Goal: Task Accomplishment & Management: Manage account settings

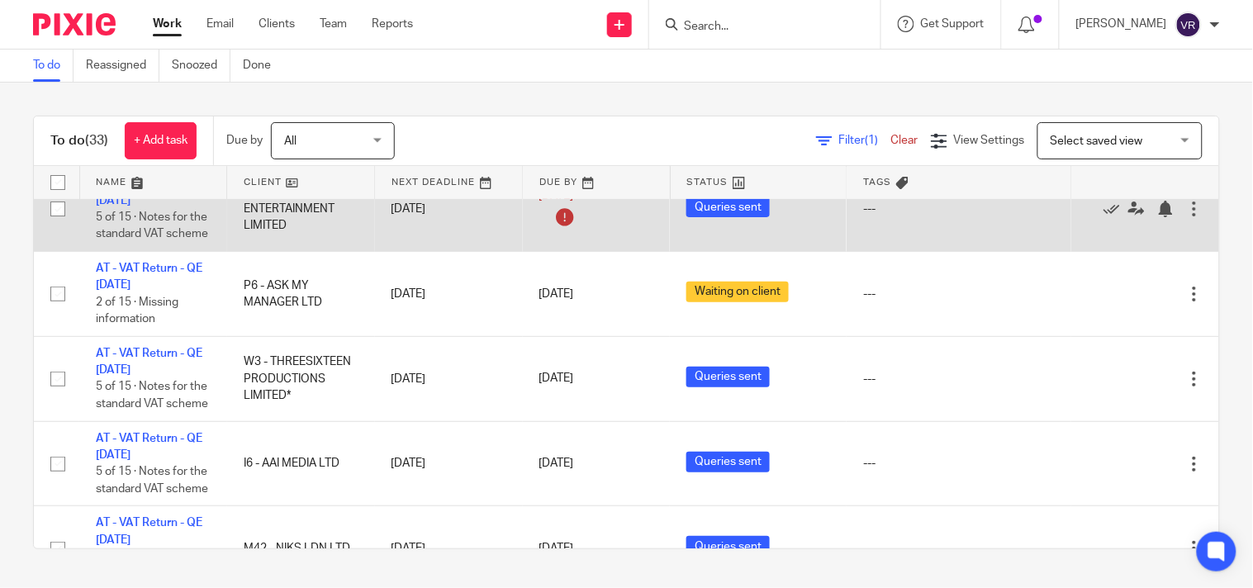
scroll to position [92, 0]
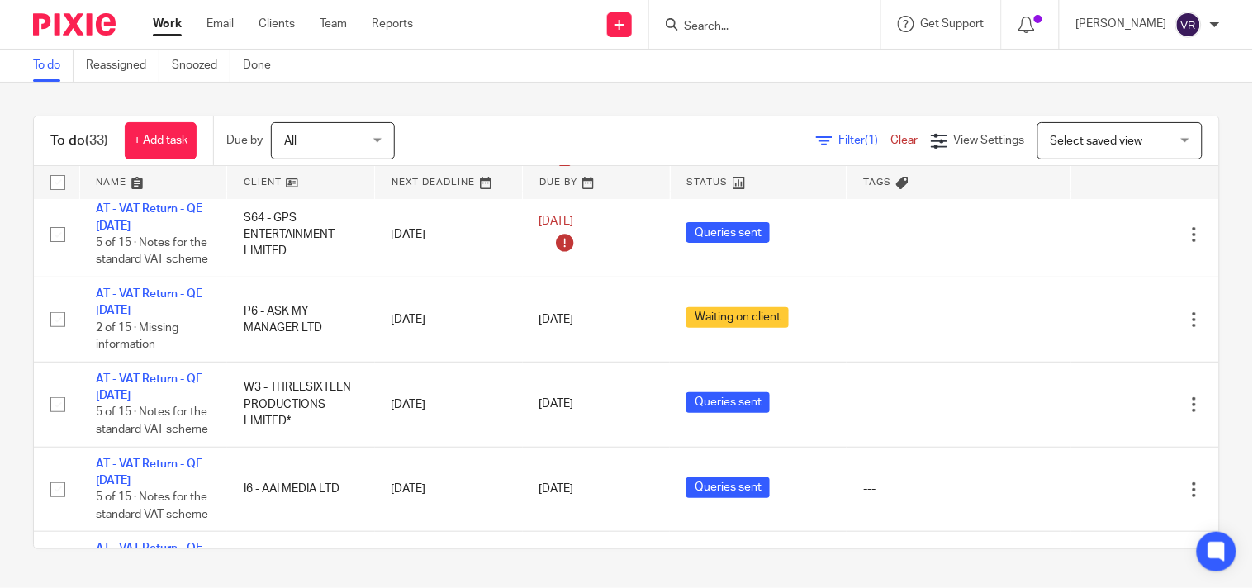
click at [611, 143] on div "Filter (1) Clear View Settings View Settings (1) Filters Clear Save Manage save…" at bounding box center [821, 140] width 795 height 37
click at [683, 124] on div "Filter (1) Clear View Settings View Settings (1) Filters Clear Save Manage save…" at bounding box center [821, 140] width 795 height 37
click at [839, 139] on span "Filter (1)" at bounding box center [865, 141] width 52 height 12
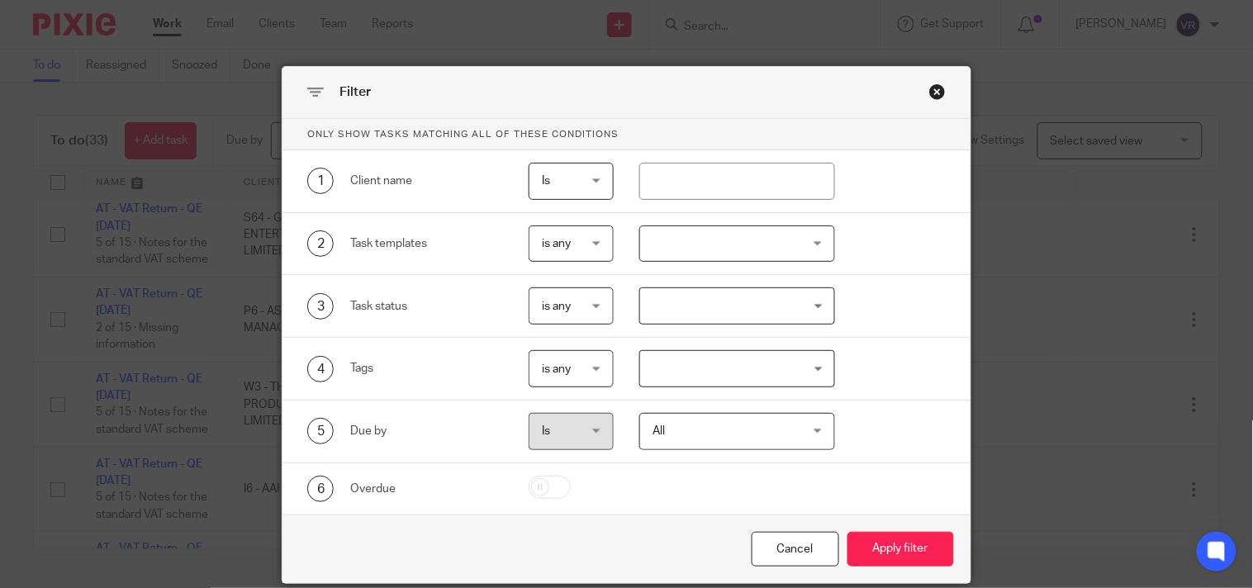
click at [935, 87] on div "Close this dialog window" at bounding box center [937, 91] width 17 height 17
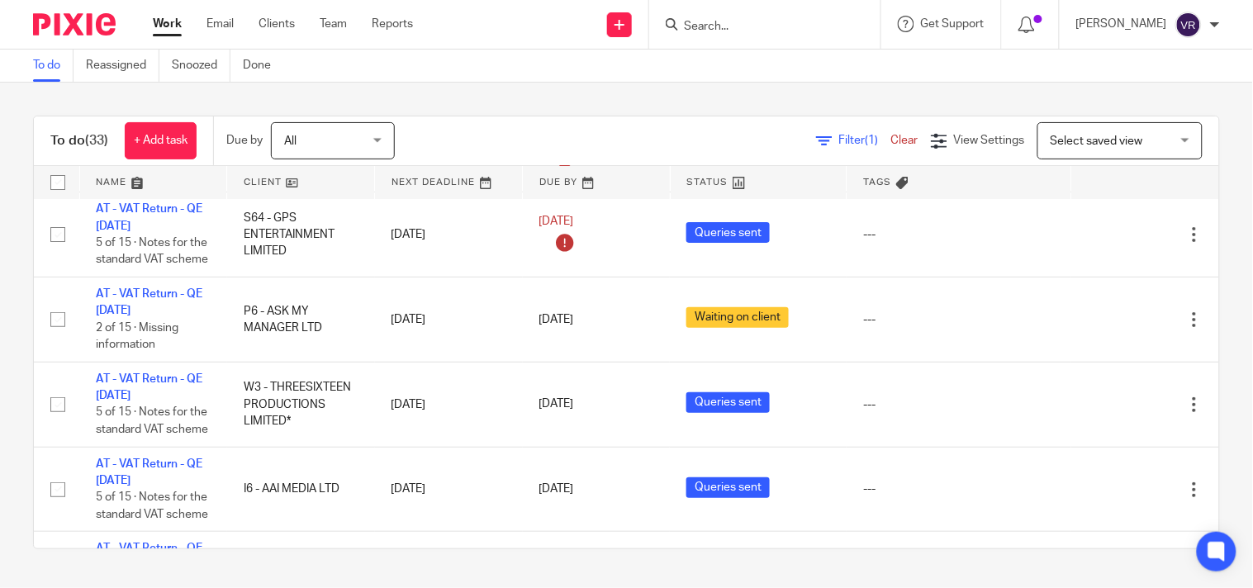
click at [671, 118] on div "To do (33) + Add task Due by All All Today Tomorrow This week Next week This mo…" at bounding box center [626, 141] width 1185 height 50
click at [81, 141] on h1 "To do (33)" at bounding box center [79, 140] width 58 height 17
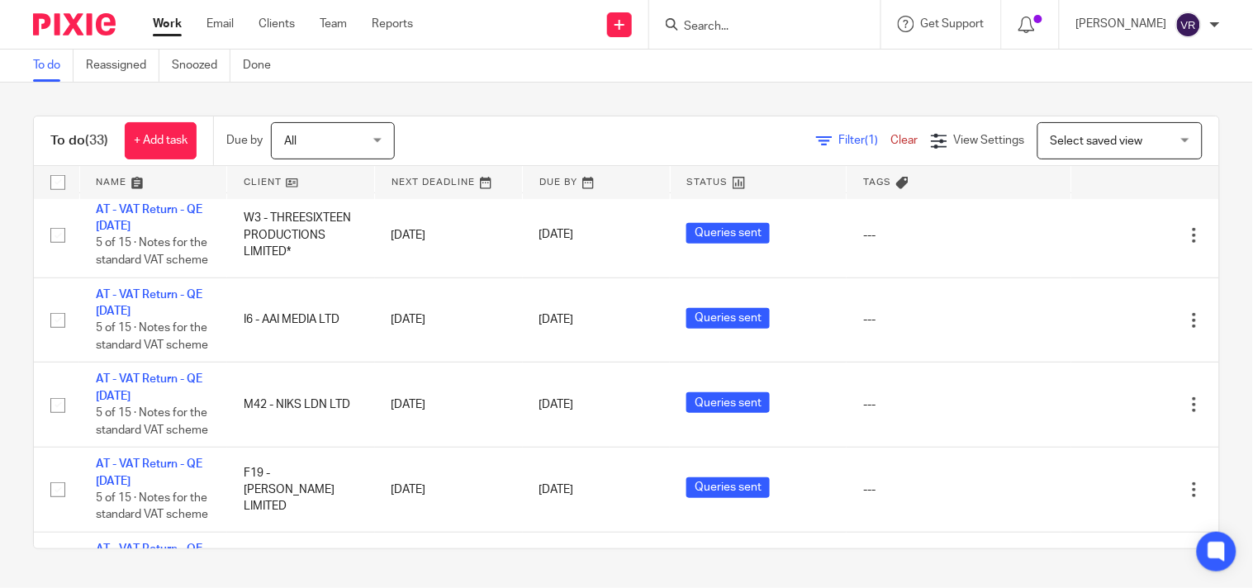
scroll to position [0, 0]
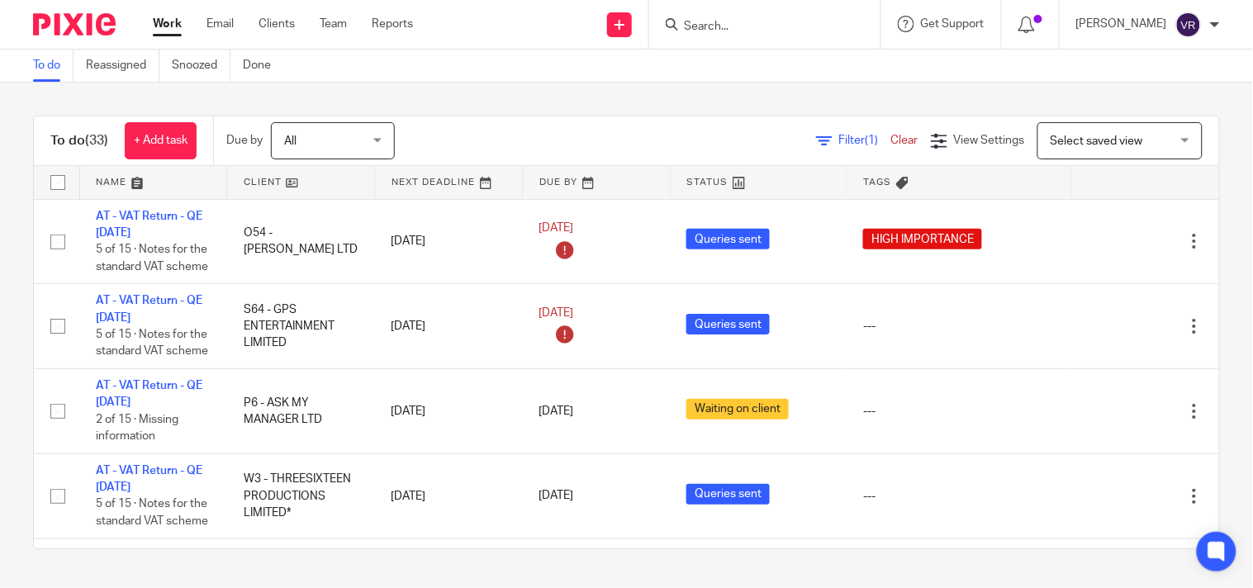
click at [1215, 211] on div "To do (33) + Add task Due by All All Today Tomorrow This week Next week This mo…" at bounding box center [626, 333] width 1253 height 500
click at [958, 140] on span "View Settings" at bounding box center [989, 141] width 71 height 12
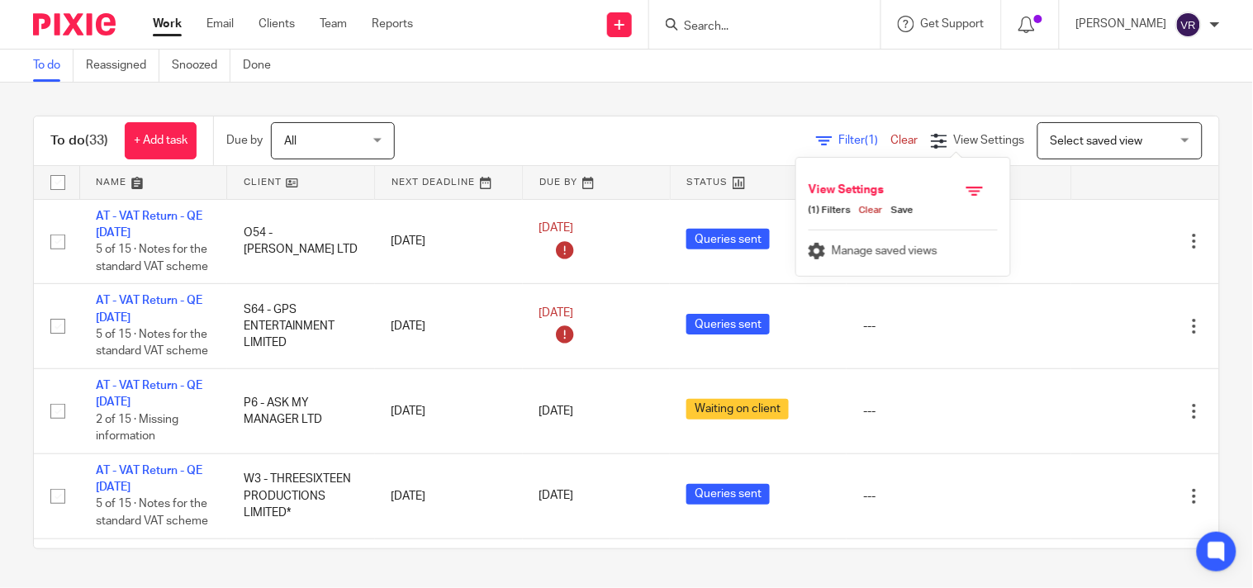
click at [770, 94] on div "To do (33) + Add task Due by All All Today Tomorrow This week Next week This mo…" at bounding box center [626, 333] width 1253 height 500
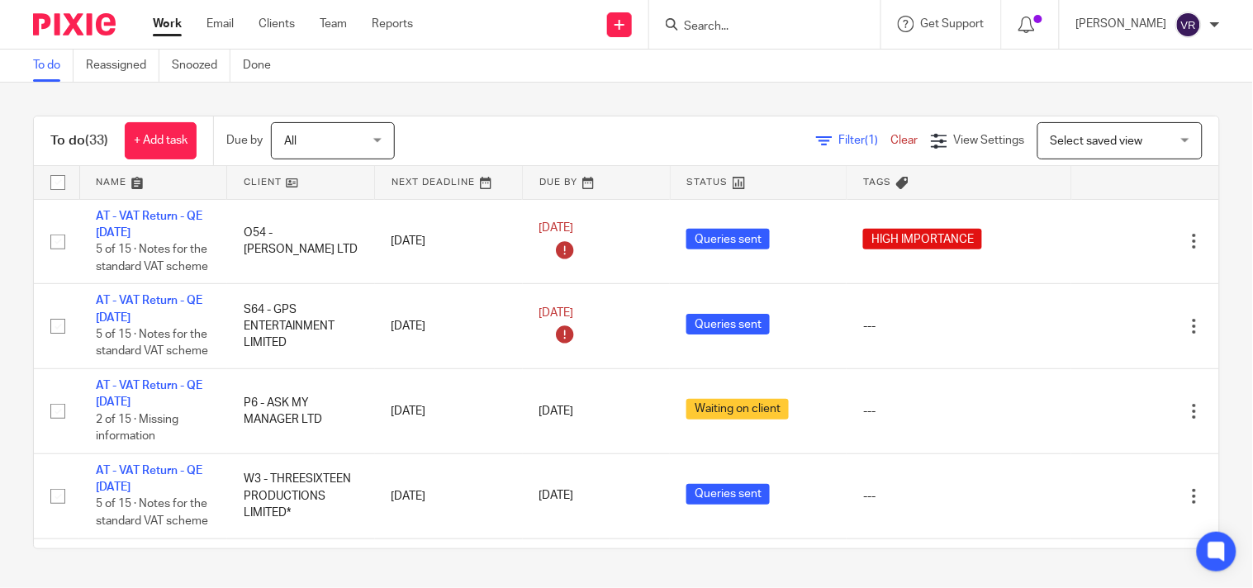
click at [512, 121] on div "To do (33) + Add task Due by All All Today Tomorrow This week Next week This mo…" at bounding box center [626, 141] width 1185 height 50
click at [383, 144] on div "All All" at bounding box center [333, 140] width 124 height 37
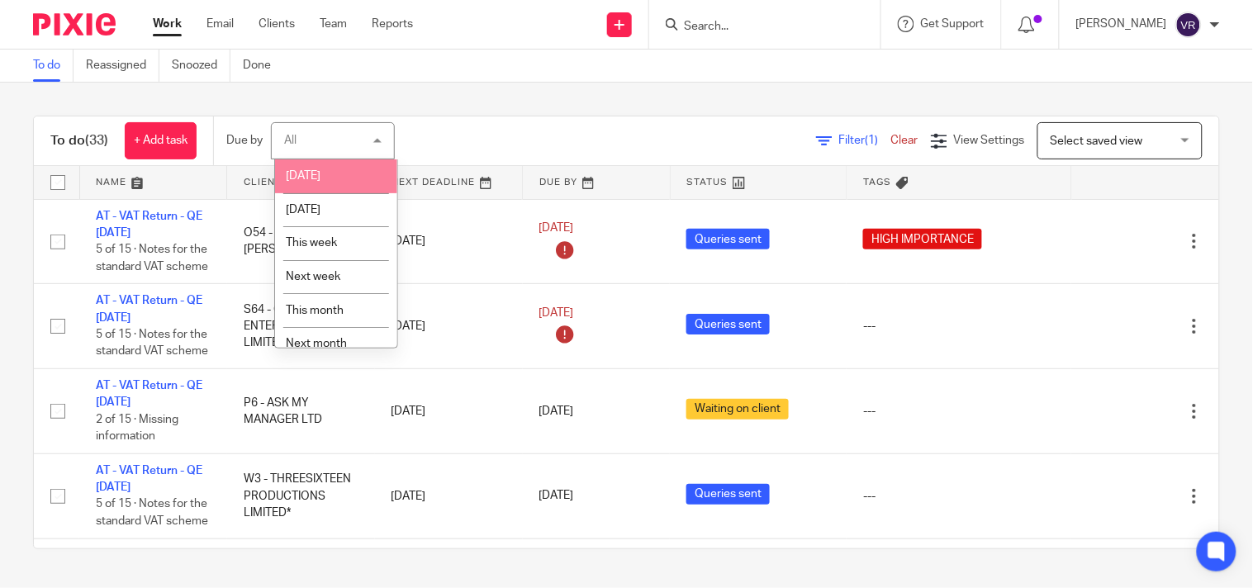
click at [335, 188] on li "[DATE]" at bounding box center [336, 176] width 122 height 34
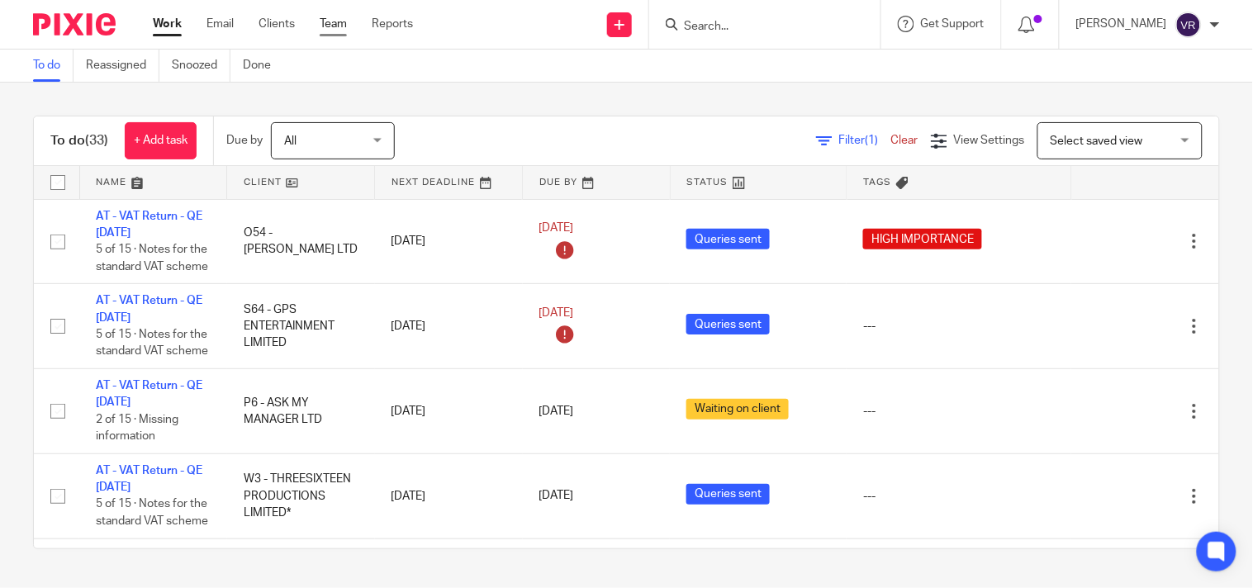
click at [323, 28] on link "Team" at bounding box center [333, 24] width 27 height 17
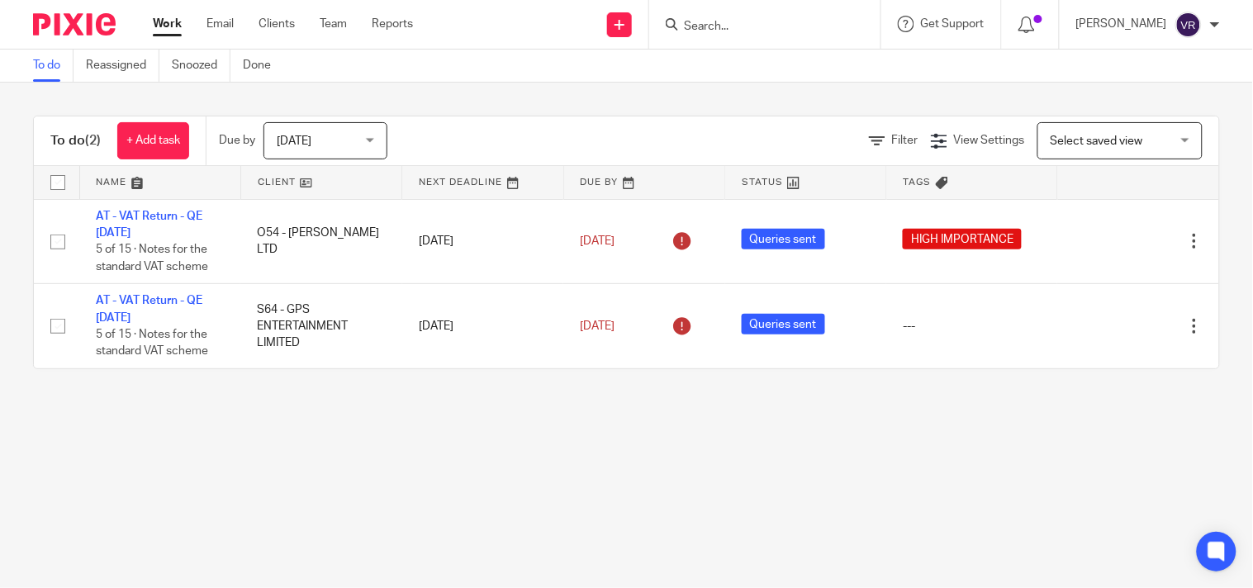
click at [372, 142] on div "Today Today" at bounding box center [325, 140] width 124 height 37
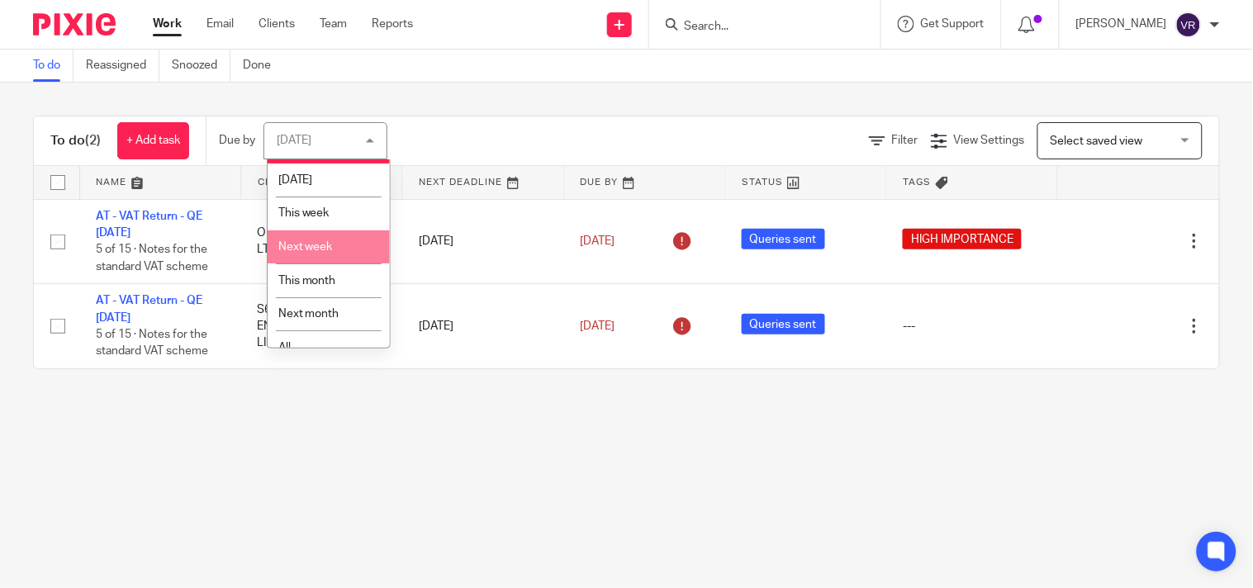
scroll to position [48, 0]
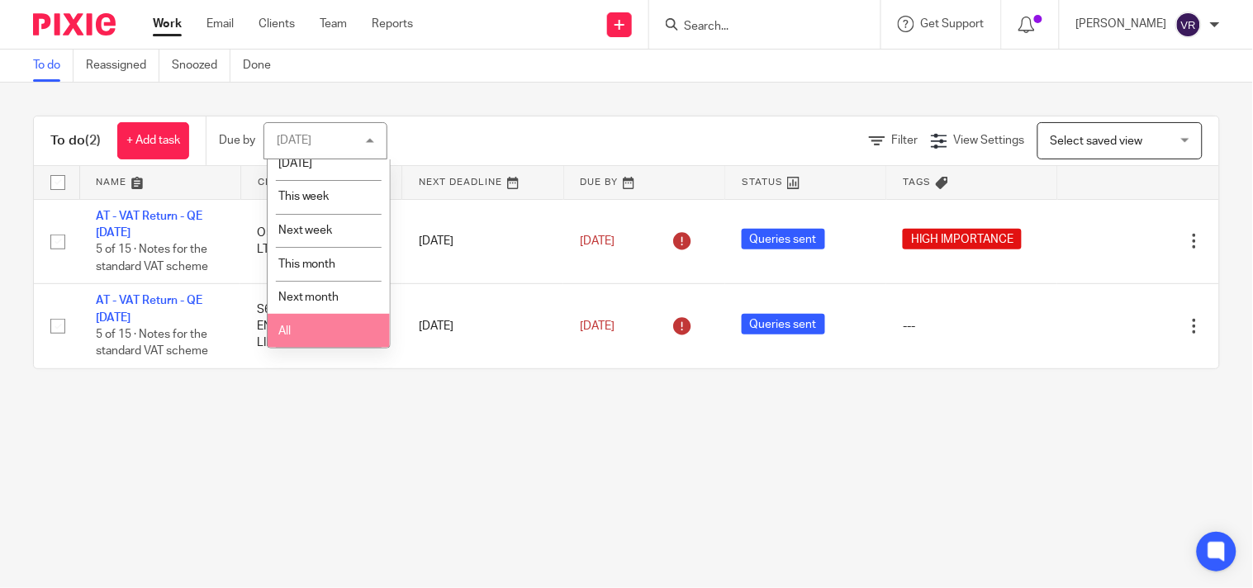
click at [331, 342] on li "All" at bounding box center [329, 331] width 122 height 34
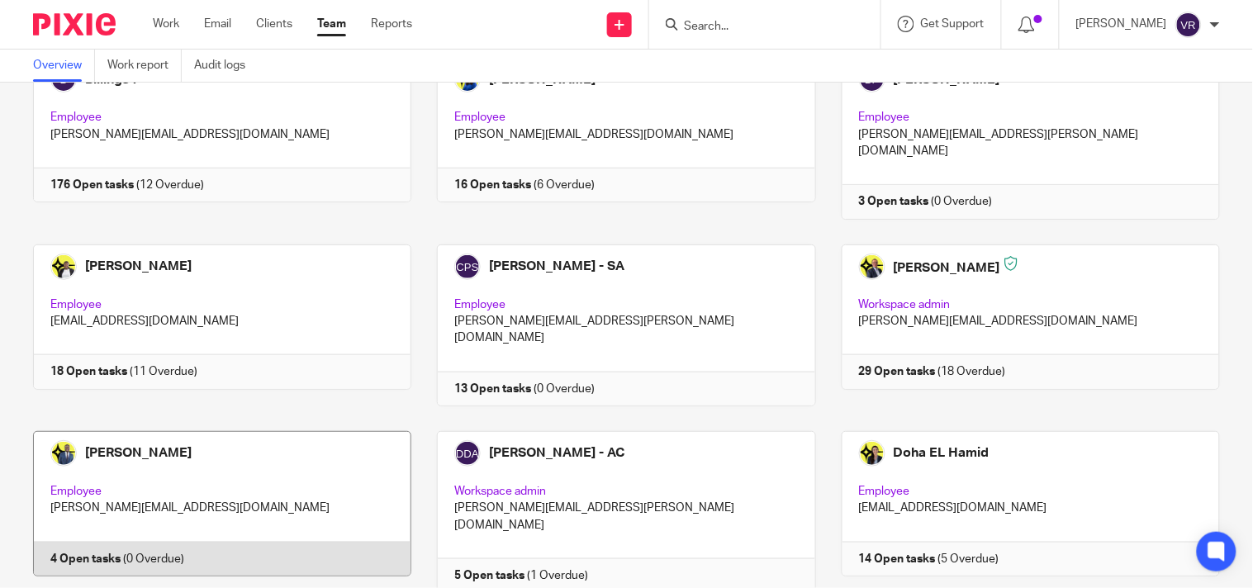
scroll to position [367, 0]
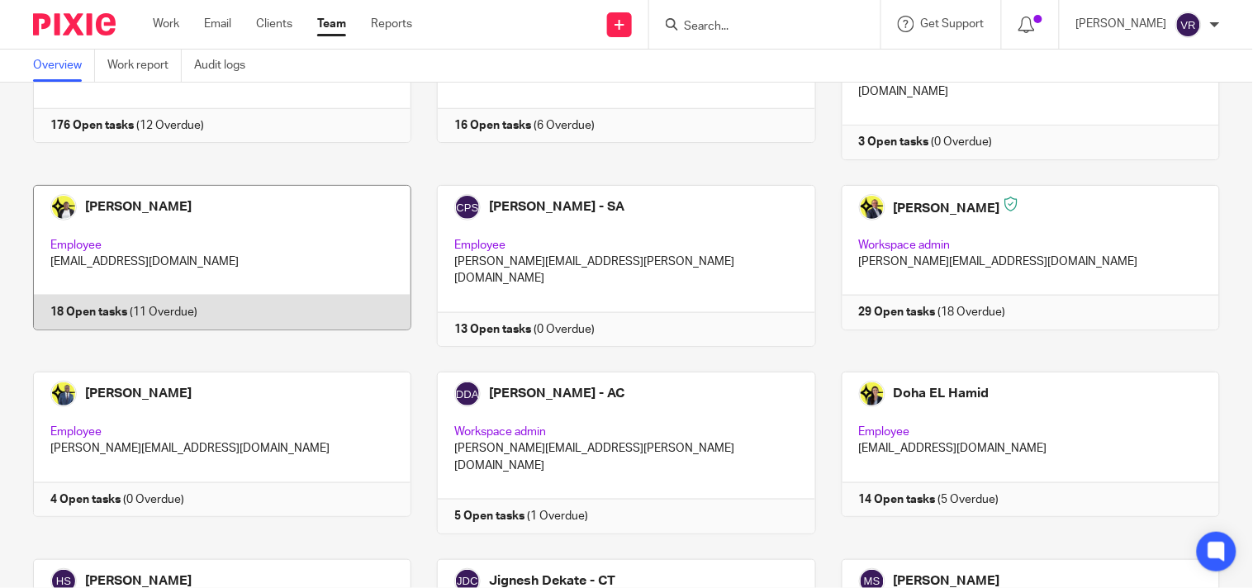
click at [287, 228] on link at bounding box center [209, 266] width 404 height 162
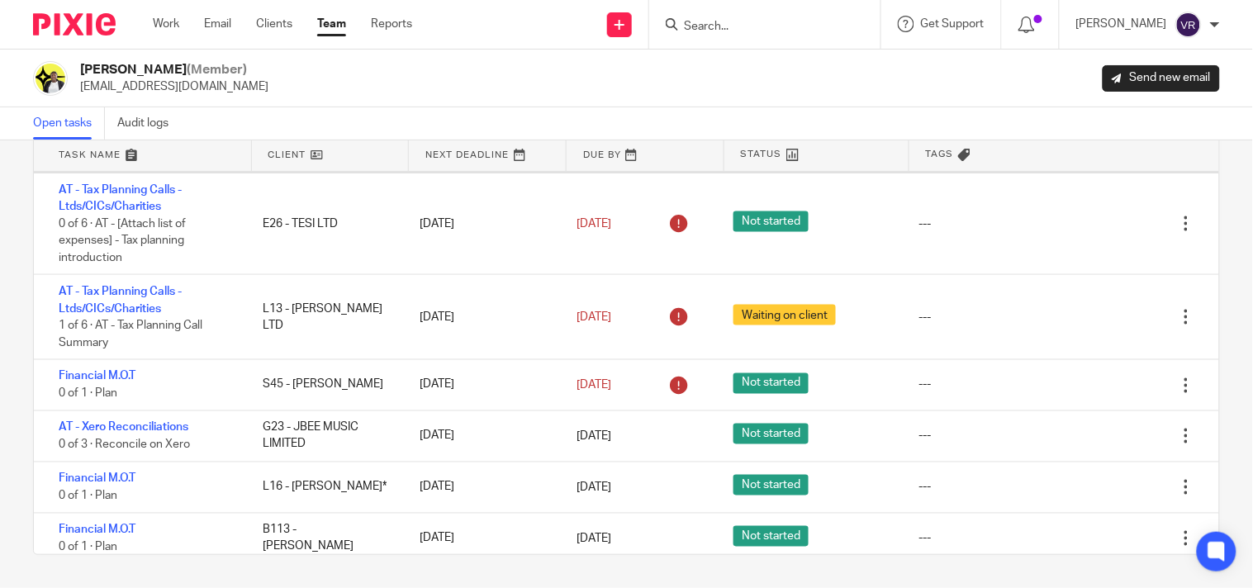
scroll to position [642, 0]
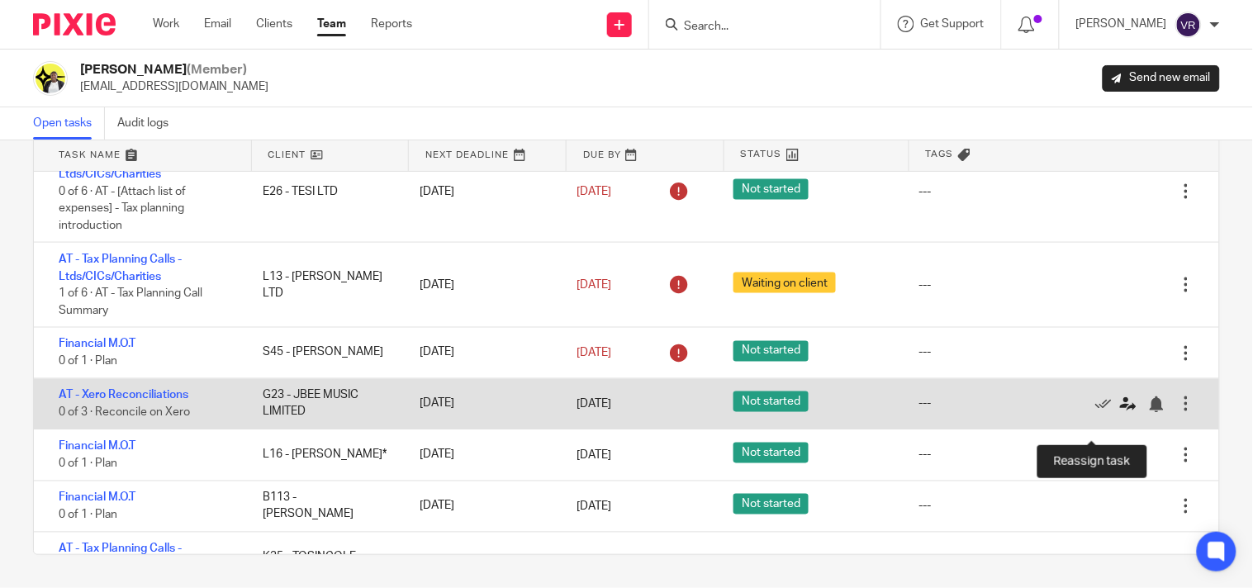
click at [1120, 413] on icon at bounding box center [1128, 404] width 17 height 17
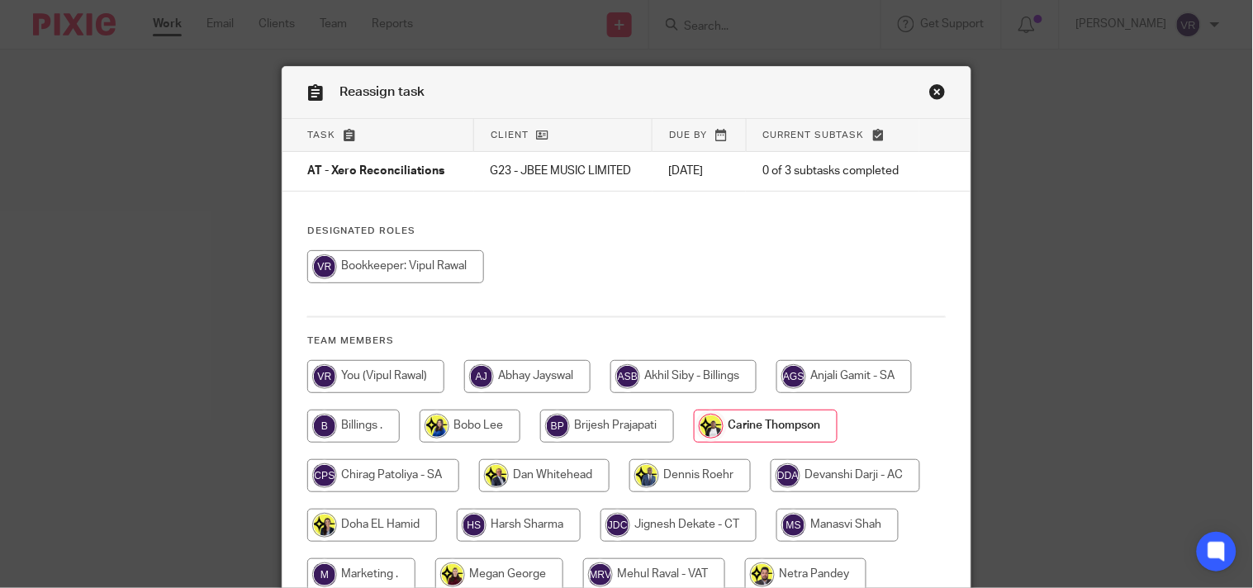
click at [377, 283] on input "radio" at bounding box center [395, 266] width 177 height 33
radio input "true"
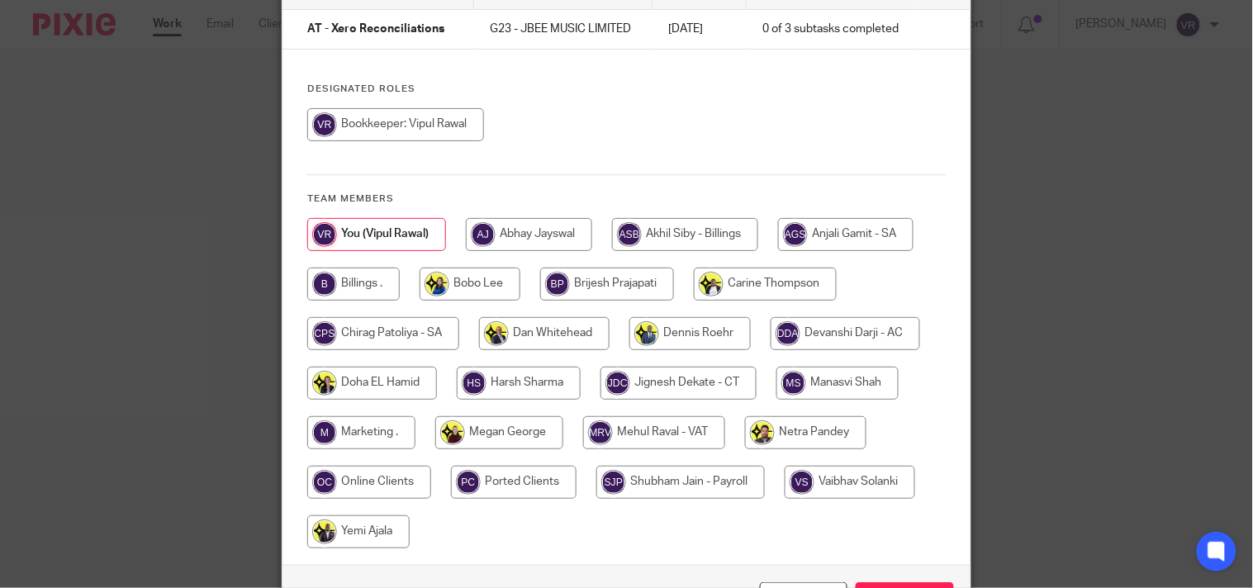
scroll to position [256, 0]
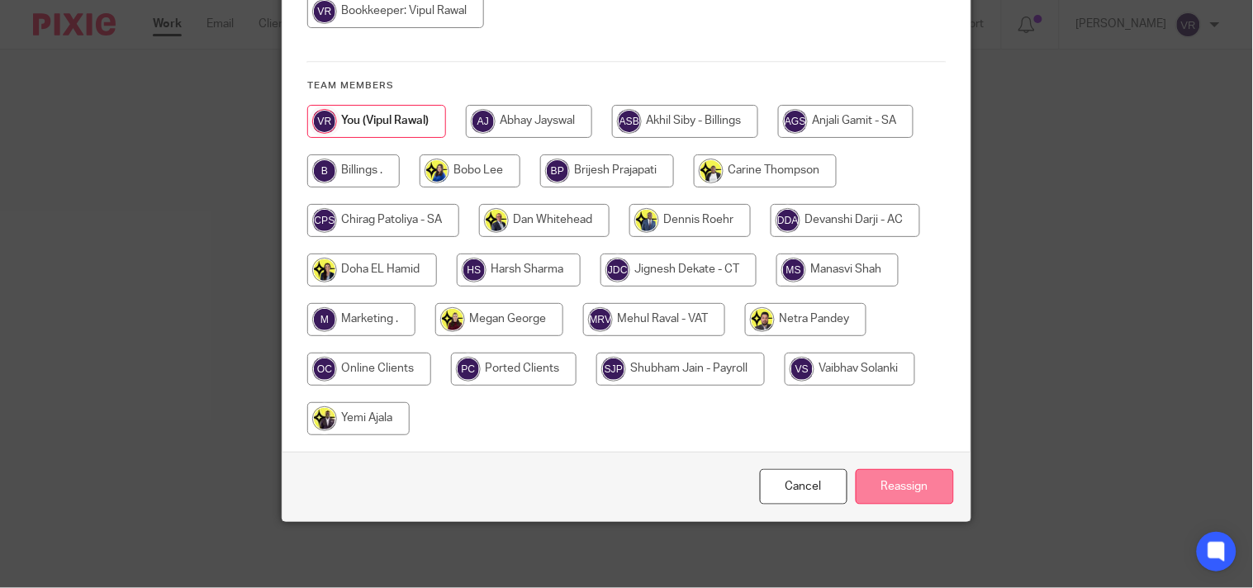
click at [874, 476] on input "Reassign" at bounding box center [904, 487] width 98 height 36
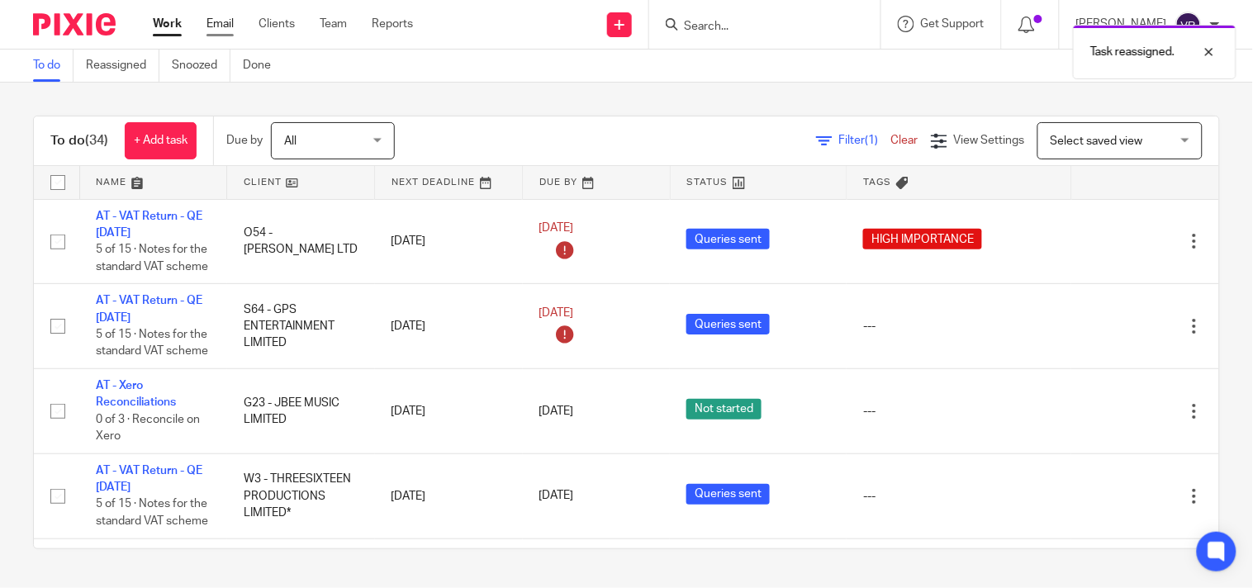
click at [218, 26] on link "Email" at bounding box center [219, 24] width 27 height 17
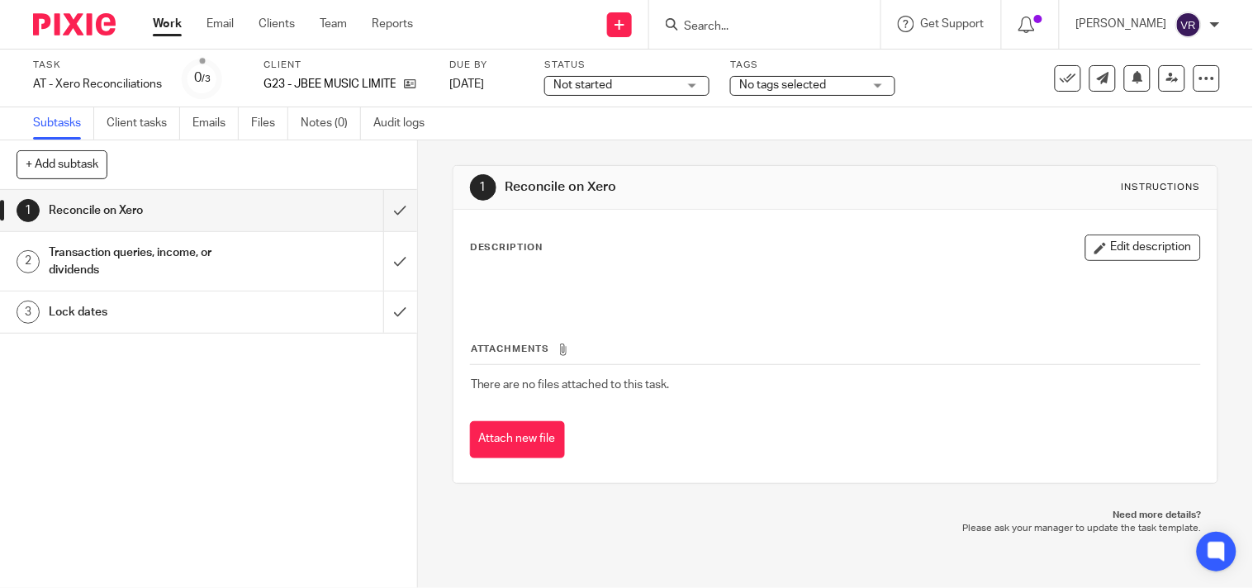
click at [690, 88] on div "Not started Not started" at bounding box center [626, 86] width 165 height 20
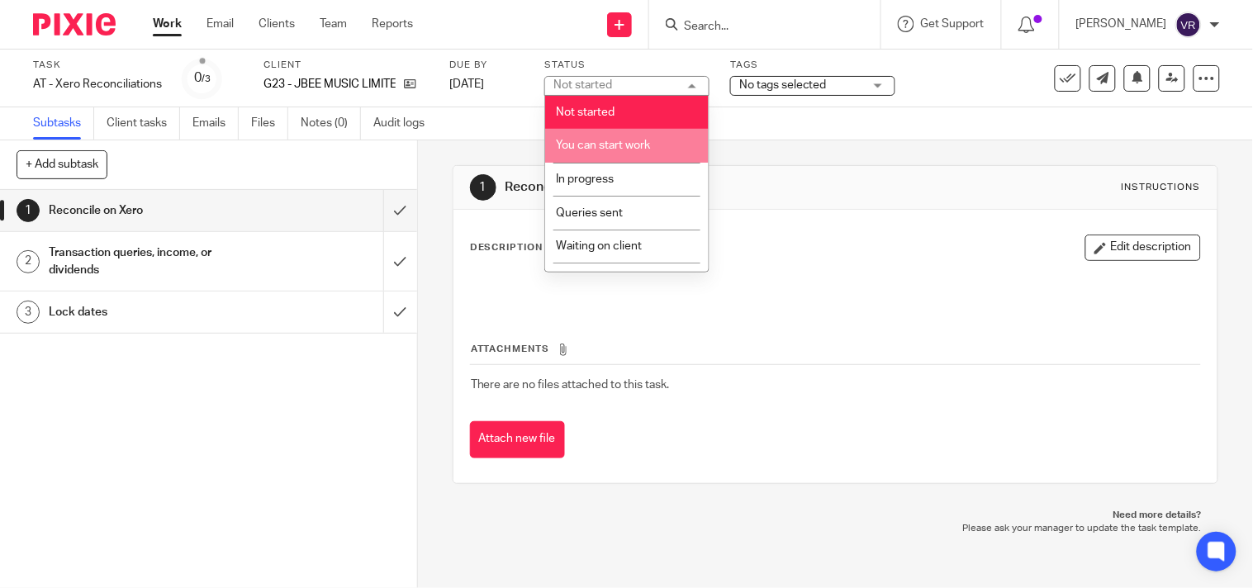
click at [613, 157] on li "You can start work" at bounding box center [626, 146] width 163 height 34
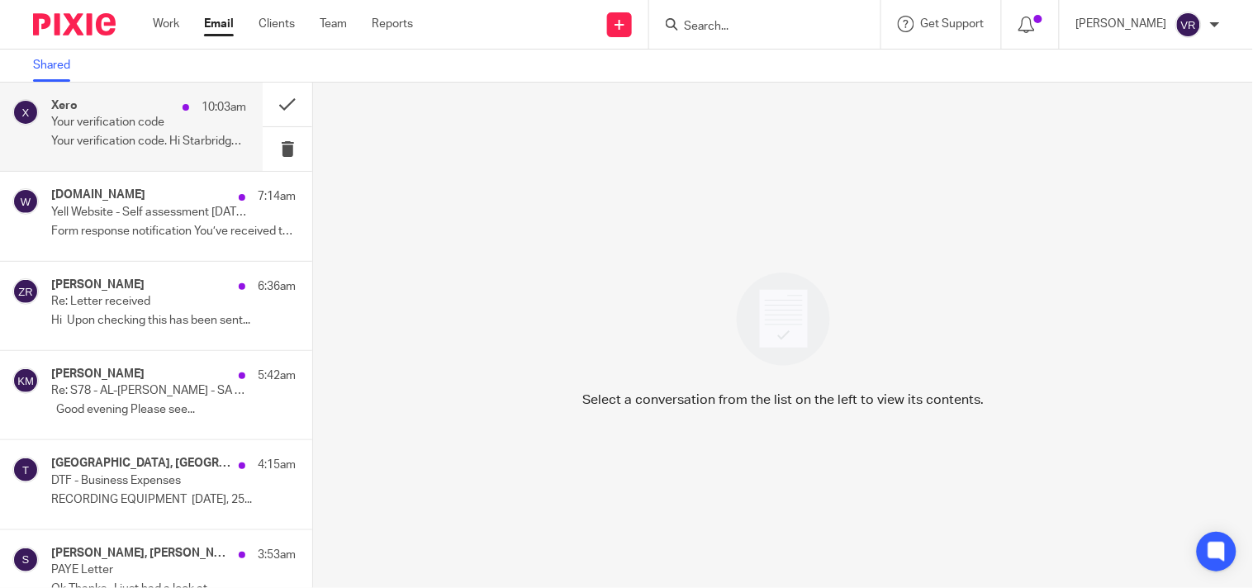
click at [92, 125] on p "Your verification code" at bounding box center [129, 123] width 156 height 14
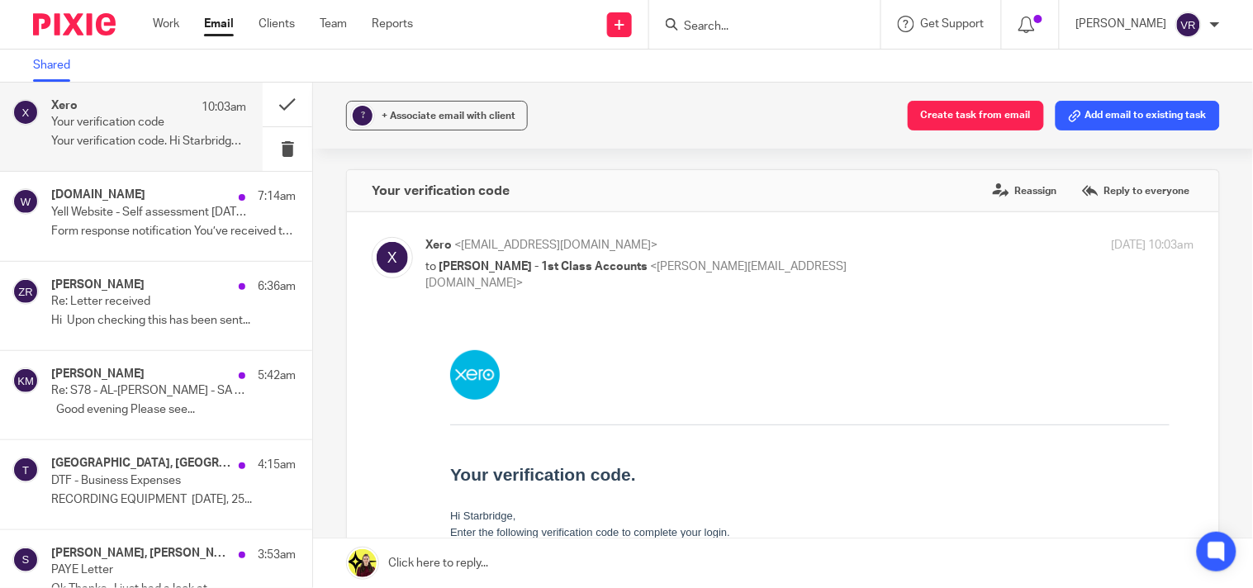
scroll to position [183, 0]
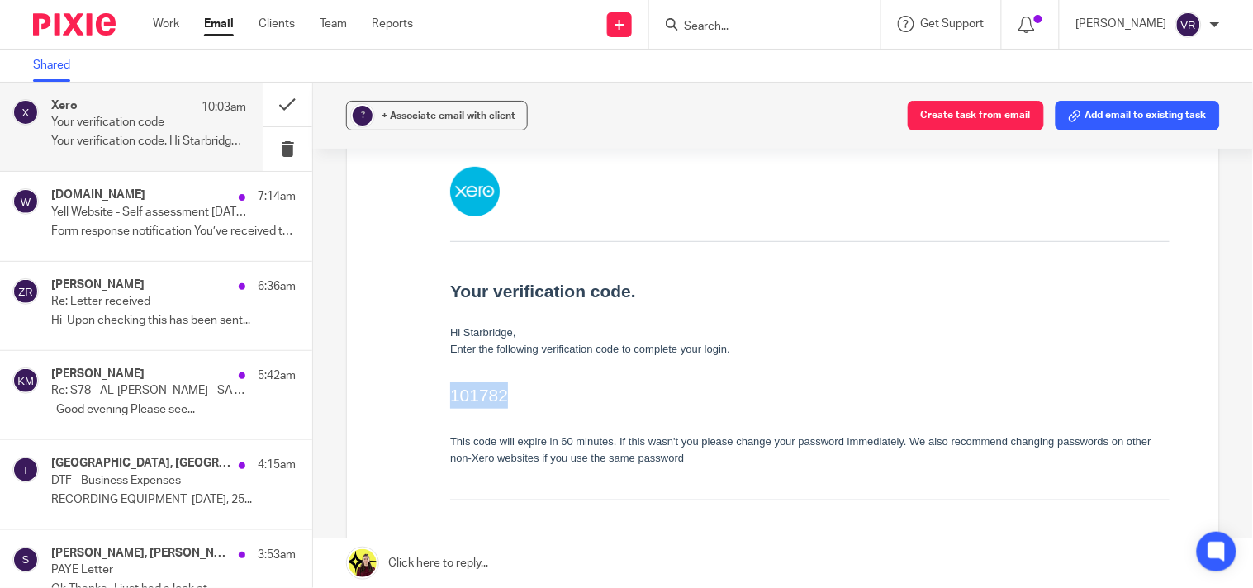
drag, startPoint x: 450, startPoint y: 402, endPoint x: 511, endPoint y: 400, distance: 61.2
click at [511, 400] on h2 "101782" at bounding box center [808, 394] width 719 height 26
copy h2 "101782"
click at [273, 145] on button at bounding box center [288, 149] width 50 height 44
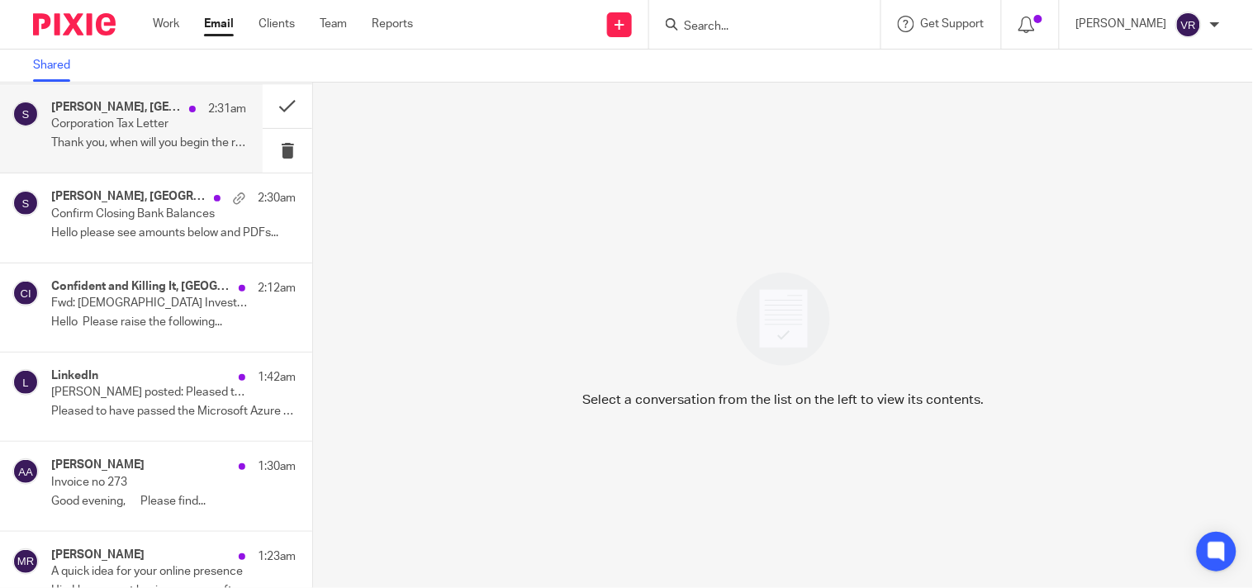
scroll to position [826, 0]
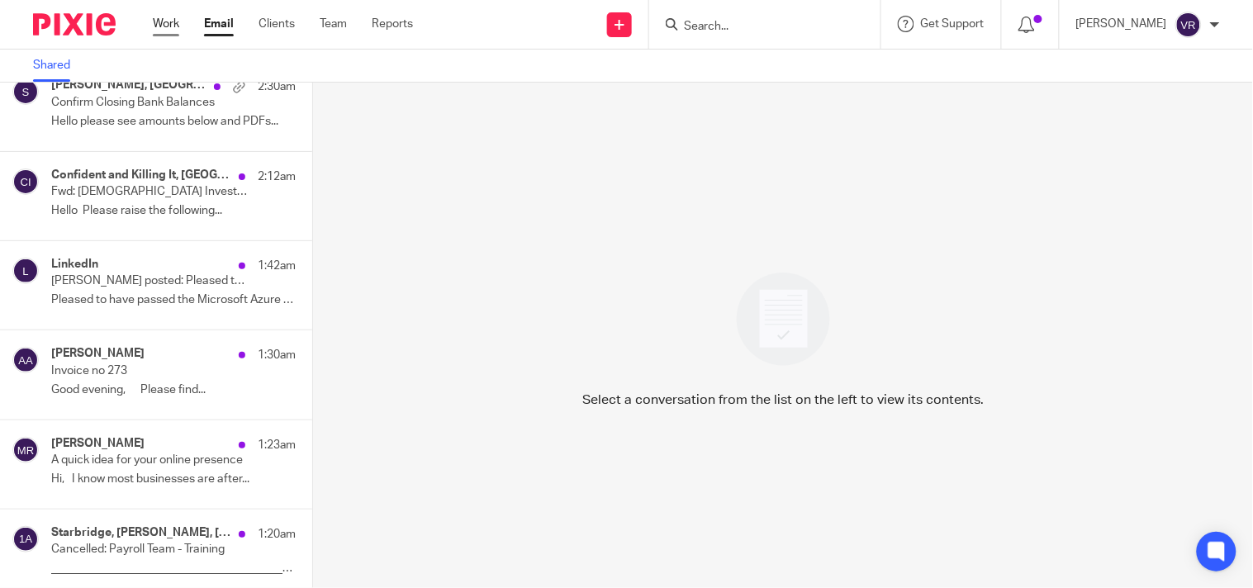
click at [160, 17] on link "Work" at bounding box center [166, 24] width 26 height 17
